Goal: Transaction & Acquisition: Obtain resource

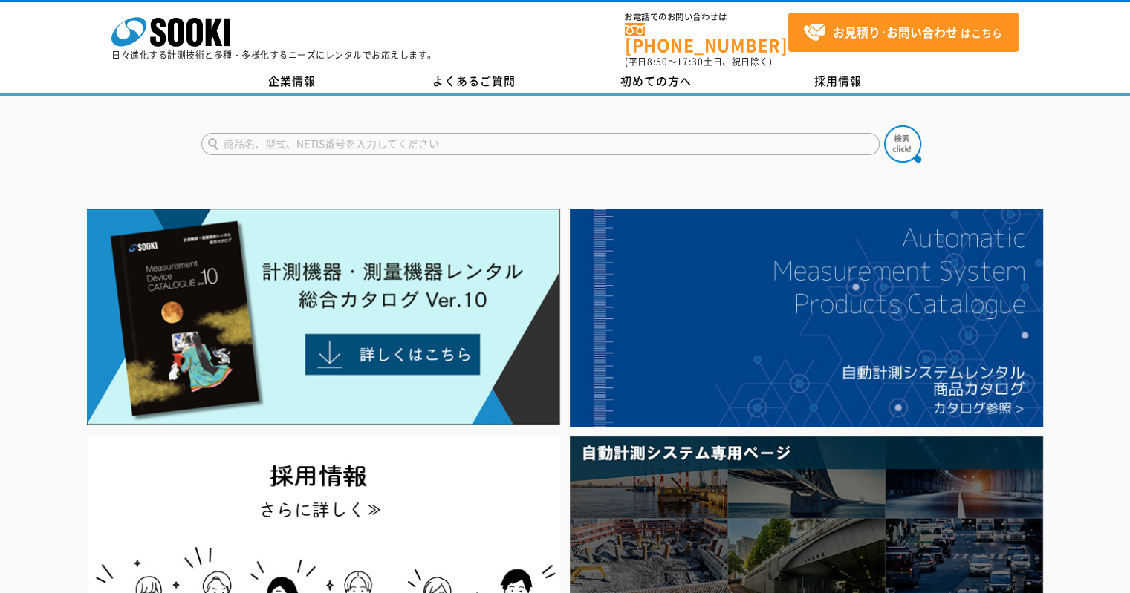
click at [284, 136] on input "text" at bounding box center [540, 144] width 678 height 22
type input "塩分"
click at [918, 138] on img at bounding box center [902, 144] width 37 height 37
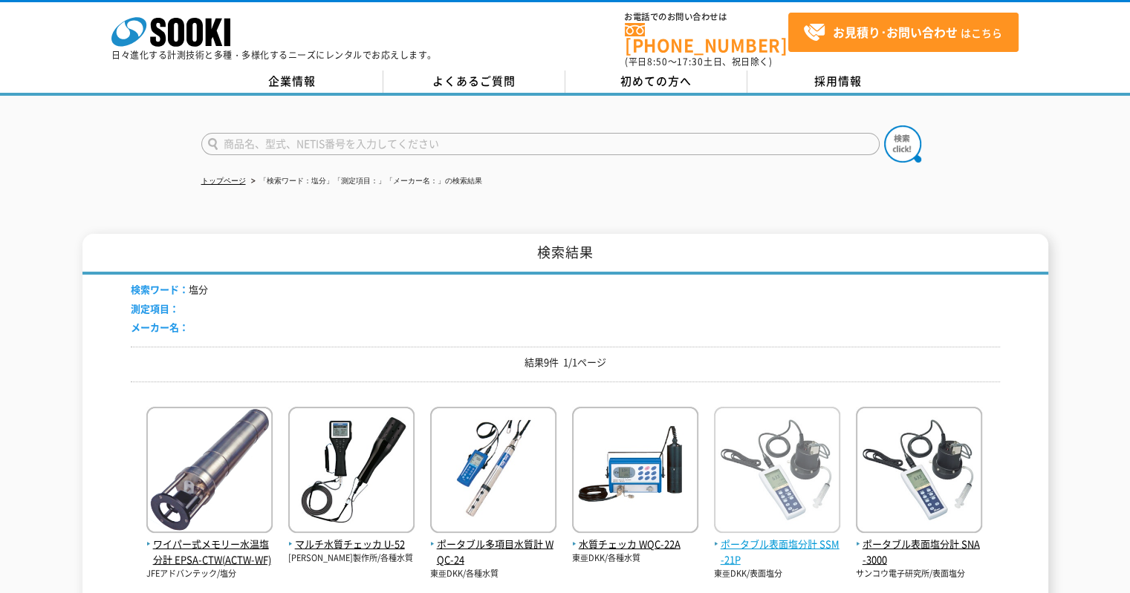
click at [774, 525] on img at bounding box center [777, 472] width 126 height 130
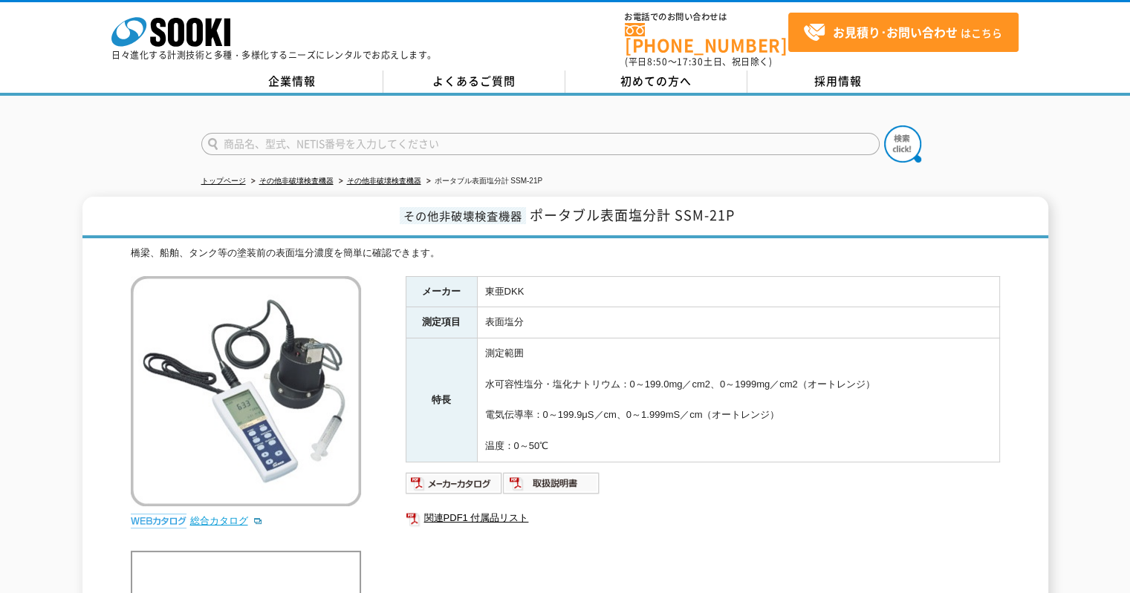
click at [234, 515] on link "総合カタログ" at bounding box center [226, 520] width 73 height 11
